Goal: Task Accomplishment & Management: Manage account settings

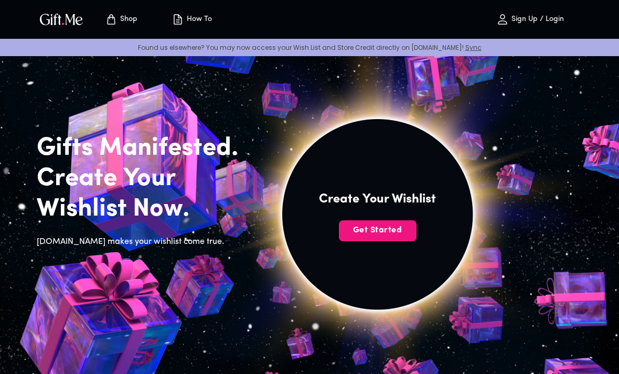
click at [403, 238] on button "Get Started" at bounding box center [378, 230] width 78 height 21
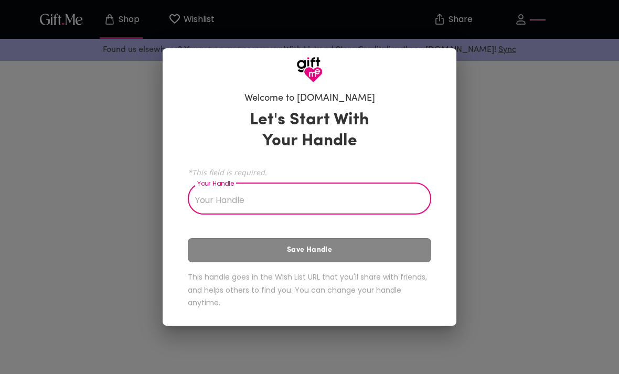
click at [384, 202] on input "Your Handle" at bounding box center [304, 199] width 232 height 29
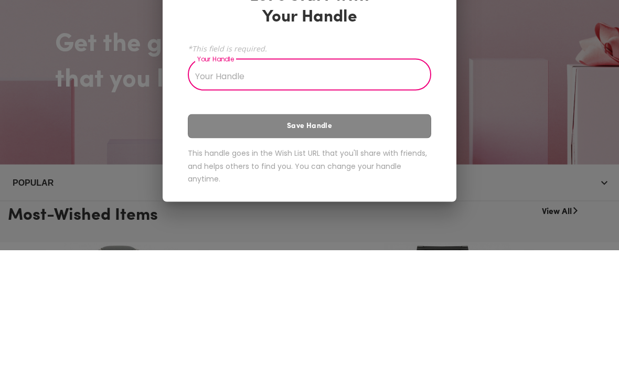
click at [510, 118] on div "Welcome to [DOMAIN_NAME] Let's Start With Your Handle *This field is required. …" at bounding box center [309, 187] width 619 height 374
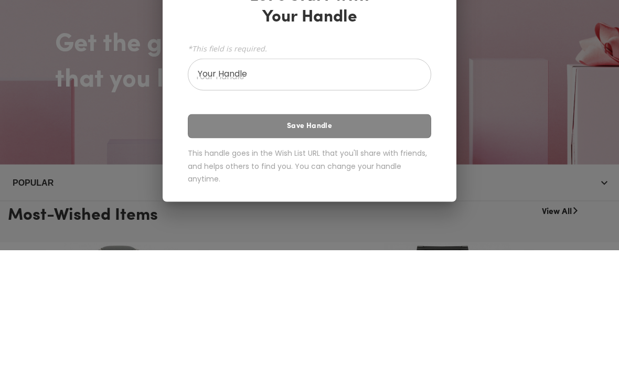
scroll to position [124, 0]
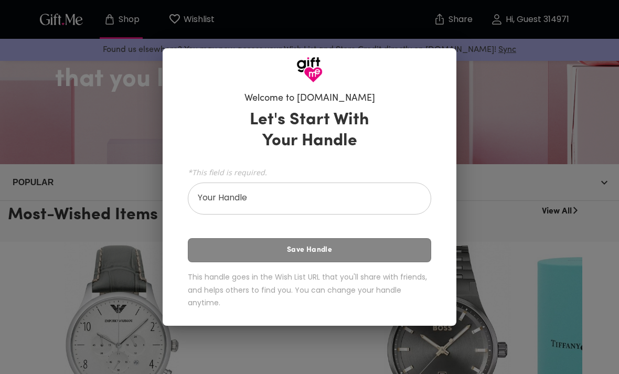
click at [473, 242] on div "Welcome to [DOMAIN_NAME] Let's Start With Your Handle *This field is required. …" at bounding box center [309, 187] width 619 height 374
click at [407, 253] on div "Let's Start With Your Handle *This field is required. Your Handle Your Handle S…" at bounding box center [309, 211] width 243 height 212
click at [406, 203] on input "Your Handle" at bounding box center [304, 199] width 232 height 29
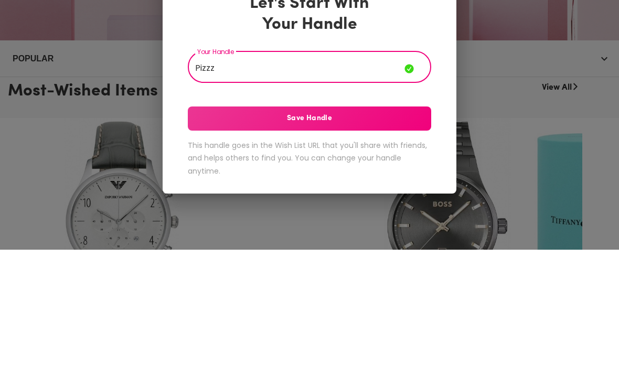
type input "Pizzz"
click at [346, 237] on span "Save Handle" at bounding box center [309, 243] width 243 height 12
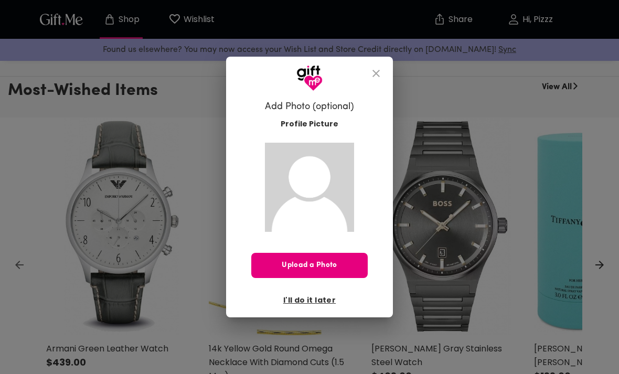
click at [326, 304] on span "I'll do it later" at bounding box center [309, 300] width 52 height 12
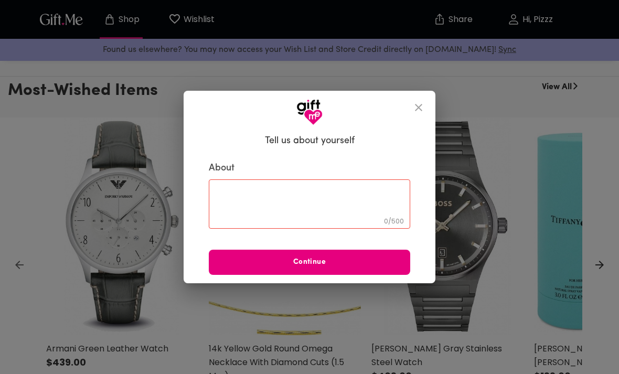
click at [423, 109] on icon "close" at bounding box center [418, 107] width 13 height 13
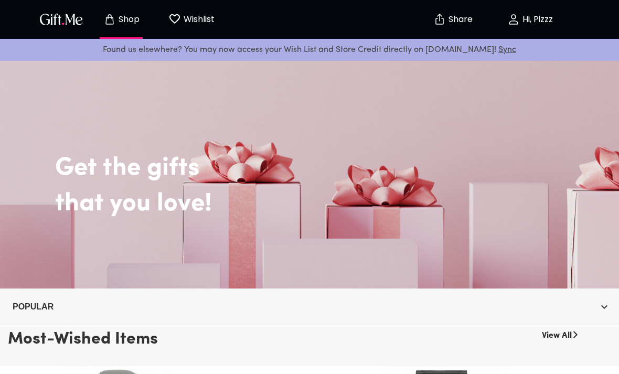
click at [506, 230] on div "Get the gifts that you love!" at bounding box center [309, 173] width 619 height 231
click at [509, 215] on h2 "that you love!" at bounding box center [333, 204] width 556 height 30
click at [520, 203] on h2 "that you love!" at bounding box center [333, 204] width 556 height 30
click at [521, 186] on div "Get the gifts that you love!" at bounding box center [309, 173] width 603 height 103
click at [604, 308] on icon "button" at bounding box center [604, 307] width 6 height 4
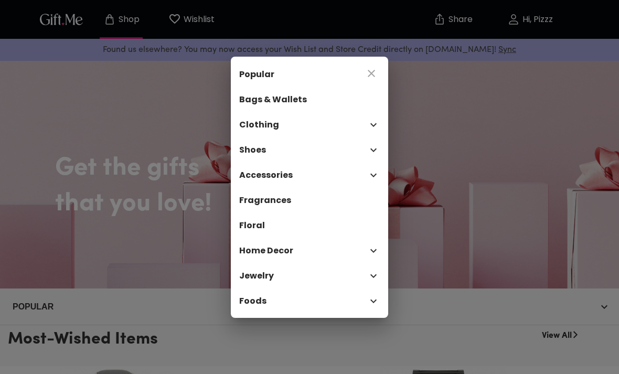
click at [377, 105] on span "Bags & Wallets" at bounding box center [309, 99] width 141 height 13
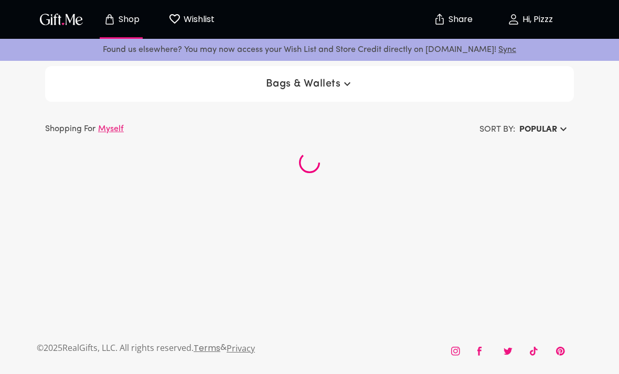
click at [93, 22] on span "Shop" at bounding box center [121, 19] width 58 height 13
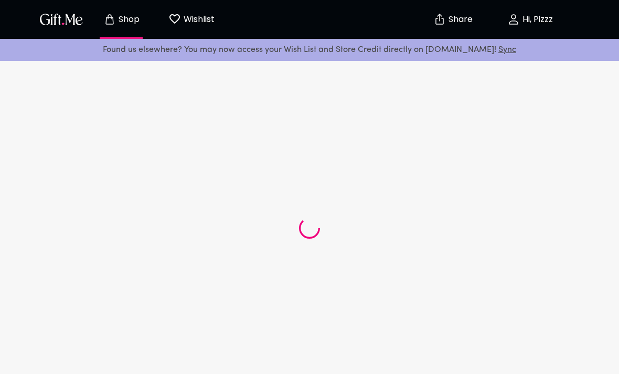
click at [67, 27] on img "button" at bounding box center [61, 19] width 47 height 15
